Goal: Information Seeking & Learning: Learn about a topic

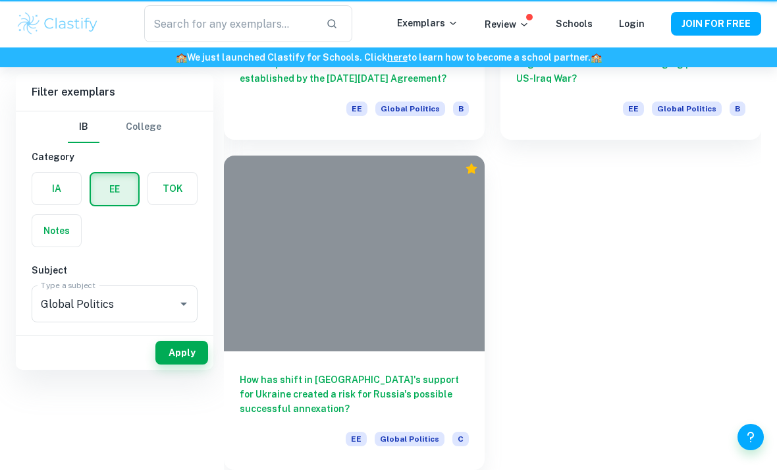
scroll to position [881, 0]
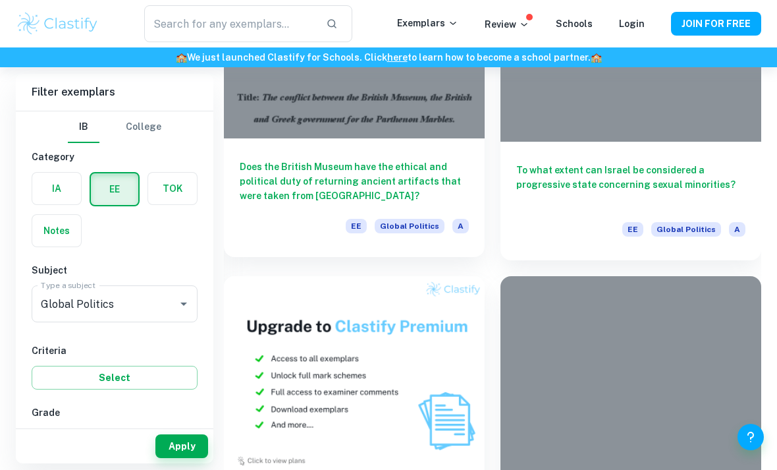
click at [403, 182] on h6 "Does the British Museum have the ethical and political duty of returning ancien…" at bounding box center [354, 180] width 229 height 43
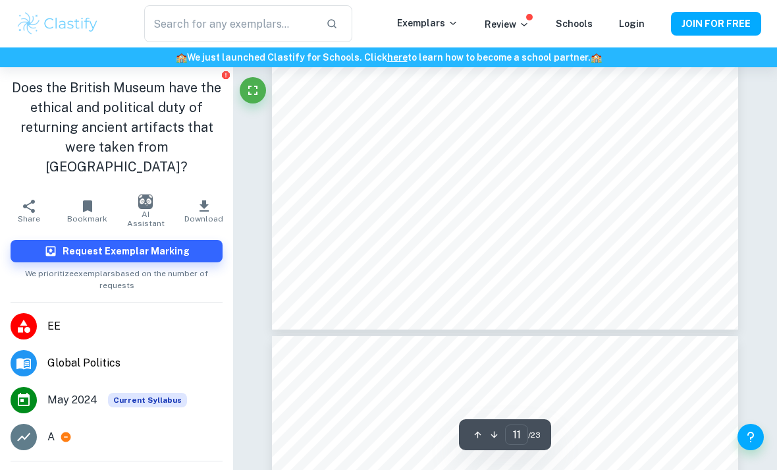
scroll to position [6684, 0]
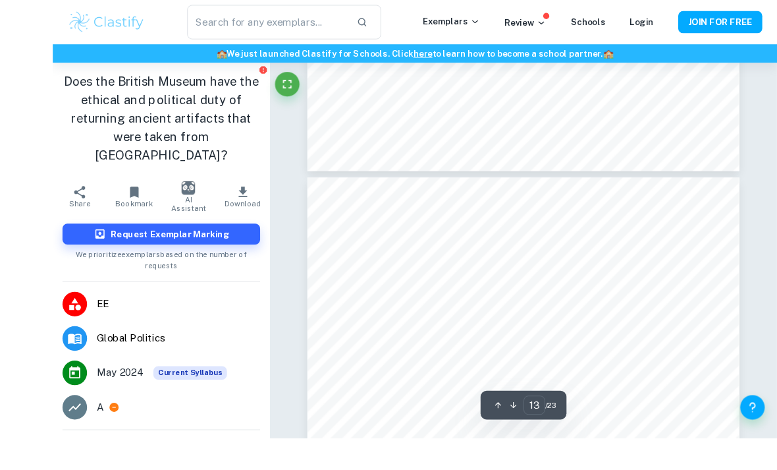
type input "4"
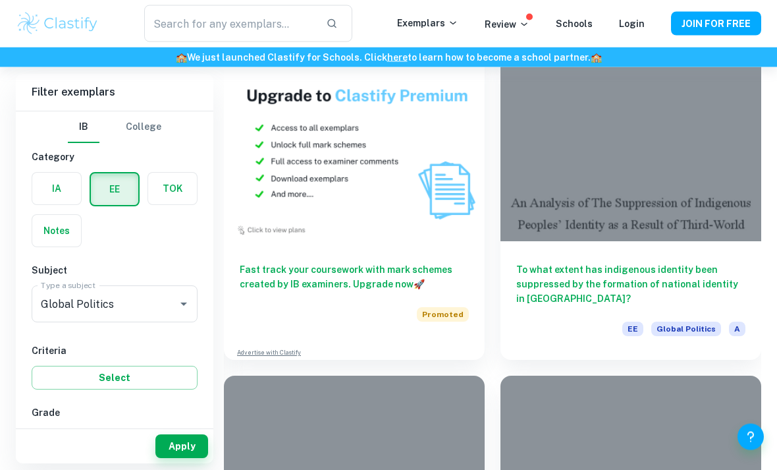
scroll to position [1112, 0]
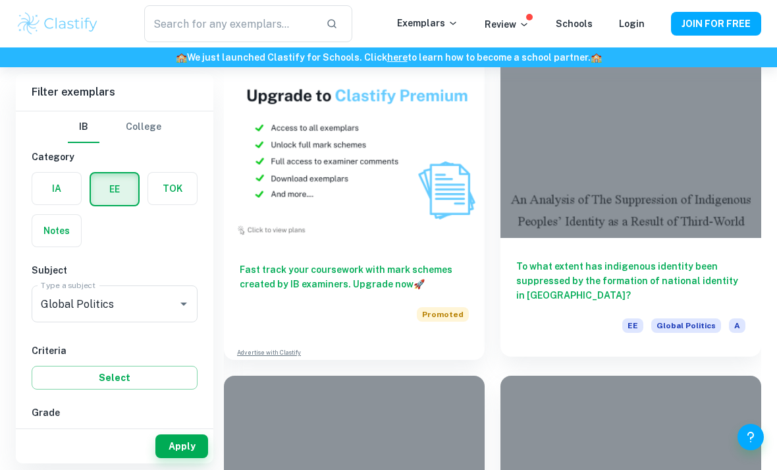
click at [696, 274] on h6 "To what extent has indigenous identity been suppressed by the formation of nati…" at bounding box center [630, 280] width 229 height 43
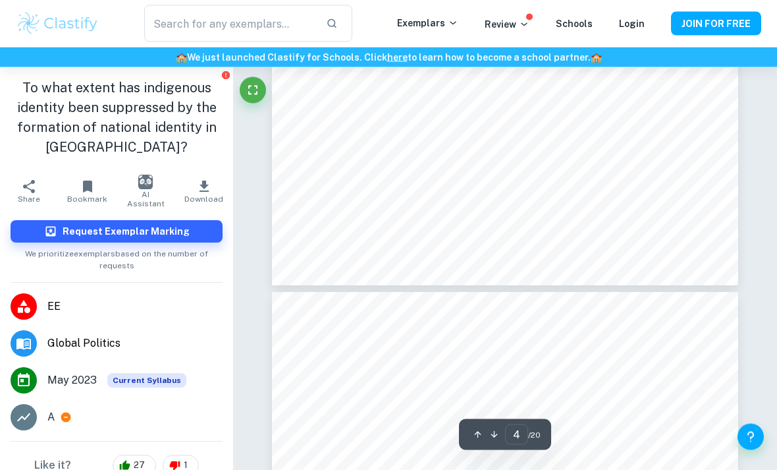
type input "5"
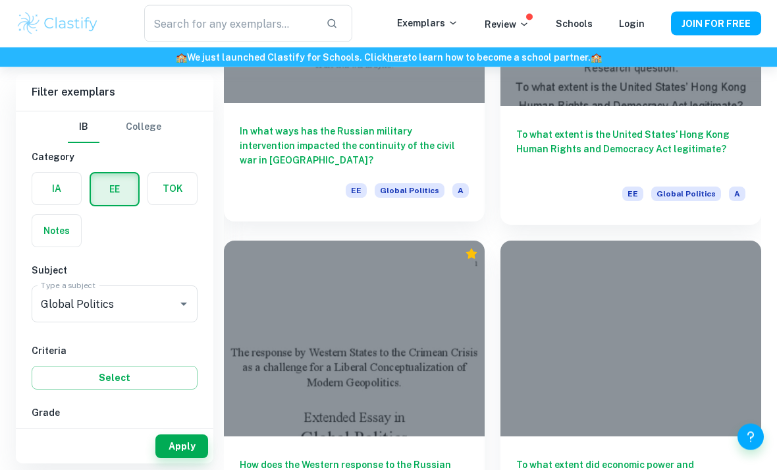
scroll to position [1577, 0]
click at [416, 165] on h6 "In what ways has the Russian military intervention impacted the continuity of t…" at bounding box center [354, 145] width 229 height 43
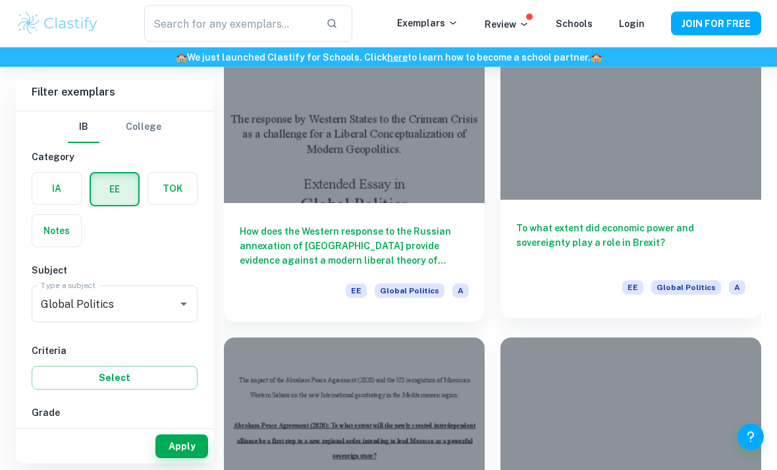
scroll to position [1810, 0]
click at [711, 225] on h6 "To what extent did economic power and sovereignty play a role in Brexit?" at bounding box center [630, 242] width 229 height 43
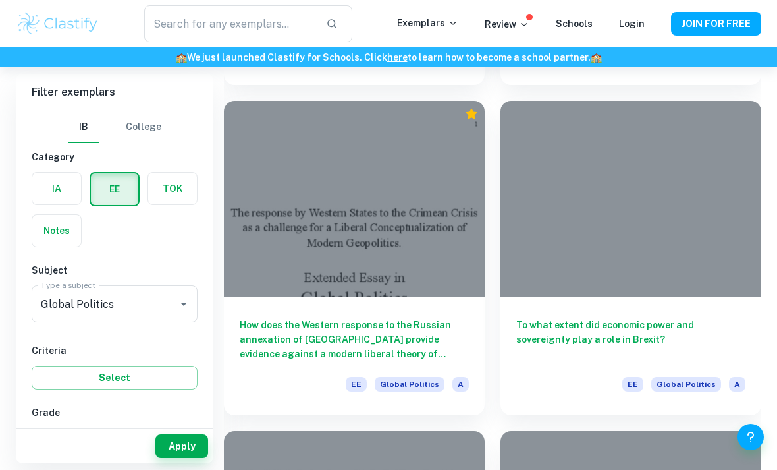
scroll to position [1718, 0]
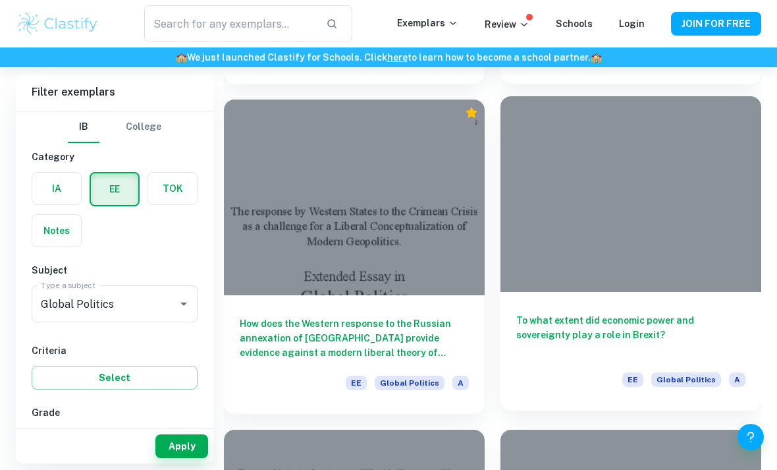
click at [689, 302] on div "To what extent did economic power and sovereignty play a role in Brexit? EE Glo…" at bounding box center [631, 351] width 261 height 119
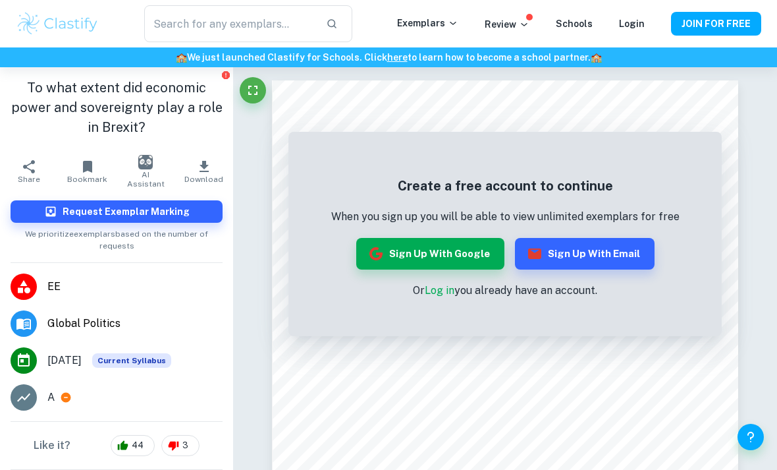
click at [53, 35] on img at bounding box center [58, 24] width 84 height 26
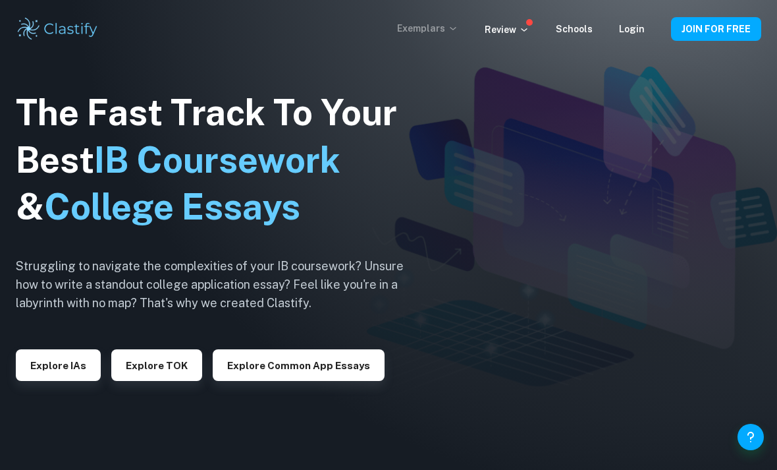
click at [459, 30] on icon at bounding box center [453, 28] width 11 height 11
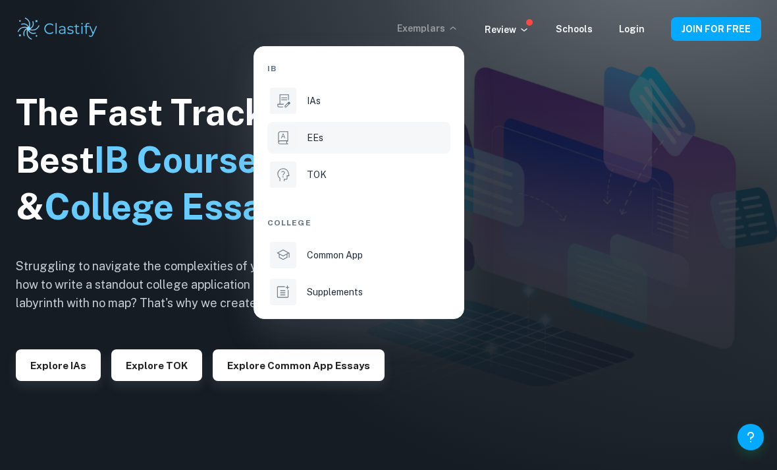
click at [345, 143] on div "EEs" at bounding box center [377, 137] width 141 height 14
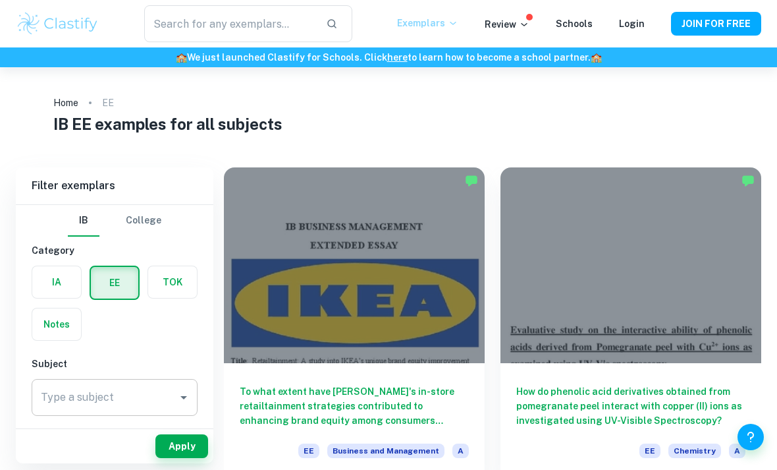
click at [54, 398] on div "Type a subject Type a subject" at bounding box center [115, 397] width 166 height 37
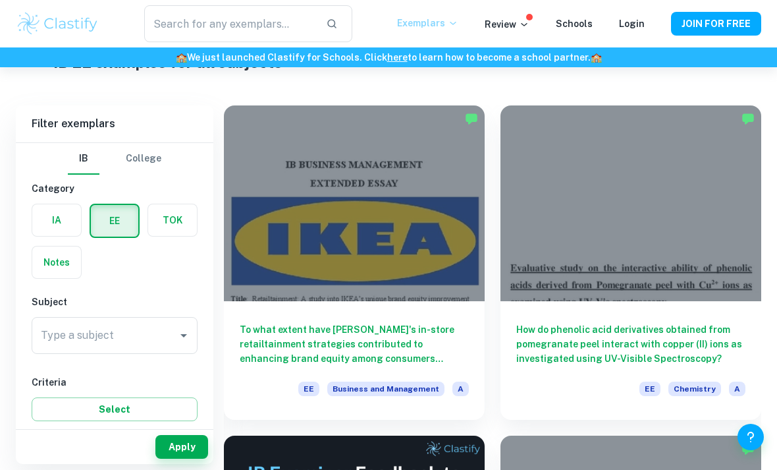
scroll to position [63, 0]
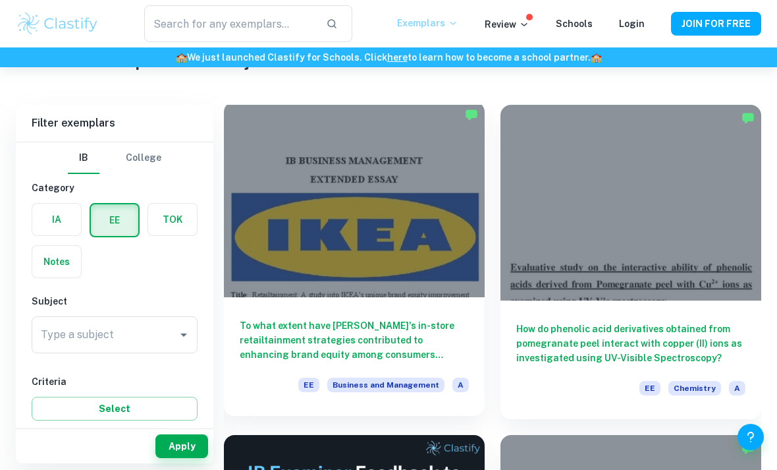
click at [430, 343] on h6 "To what extent have [PERSON_NAME]'s in-store retailtainment strategies contribu…" at bounding box center [354, 339] width 229 height 43
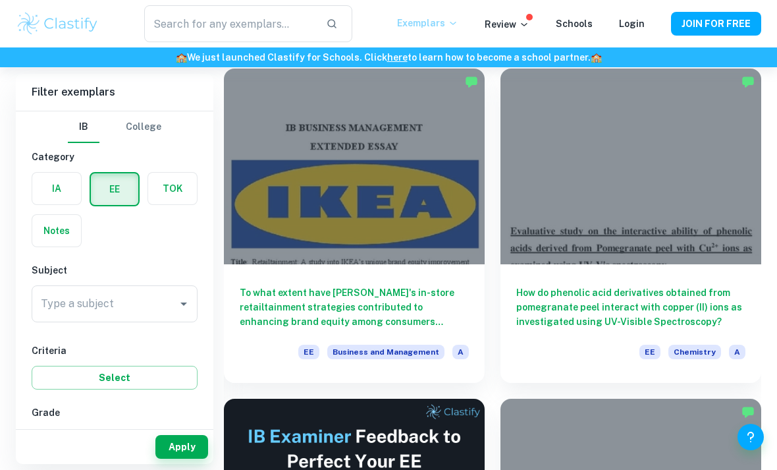
scroll to position [82, 0]
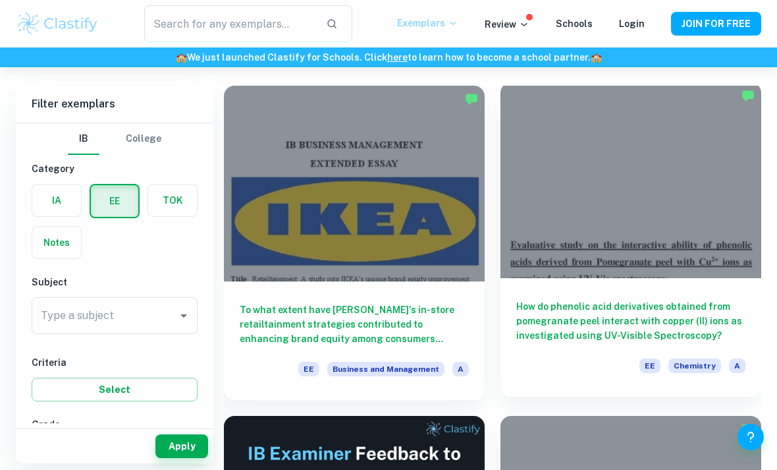
click at [628, 317] on h6 "How do phenolic acid derivatives obtained from pomegranate peel interact with c…" at bounding box center [630, 320] width 229 height 43
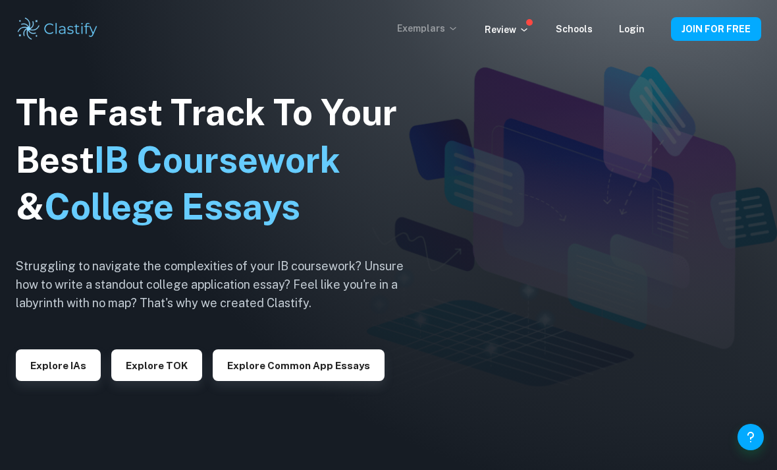
click at [439, 24] on p "Exemplars" at bounding box center [427, 28] width 61 height 14
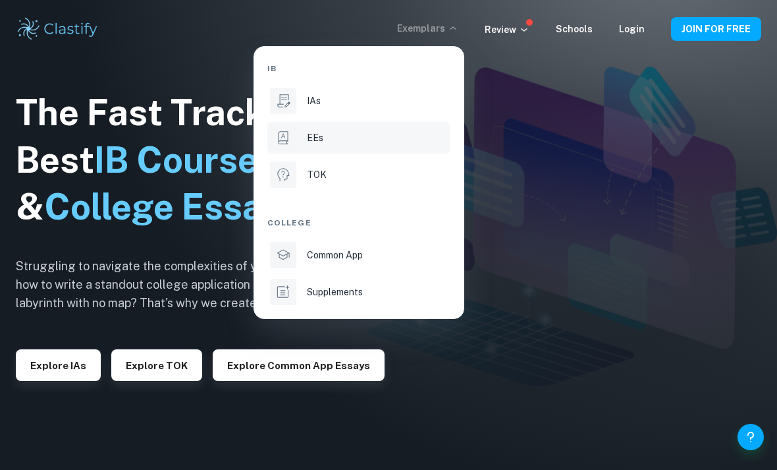
click at [274, 136] on div at bounding box center [283, 138] width 26 height 26
